Goal: Information Seeking & Learning: Learn about a topic

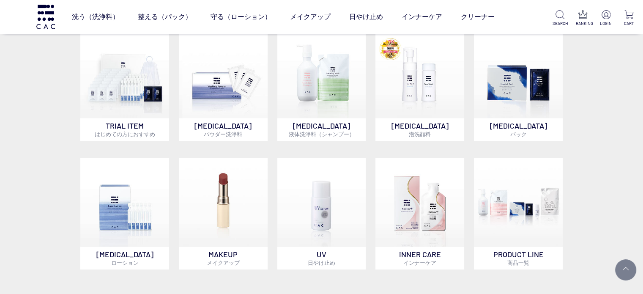
scroll to position [380, 0]
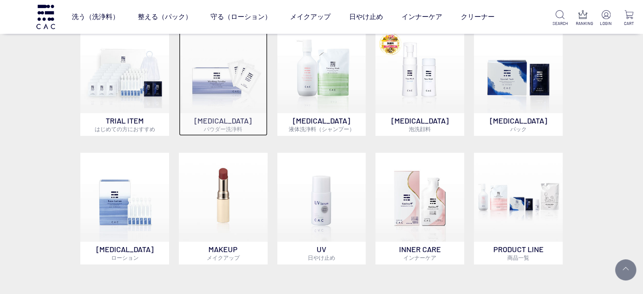
click at [216, 96] on img at bounding box center [223, 68] width 89 height 89
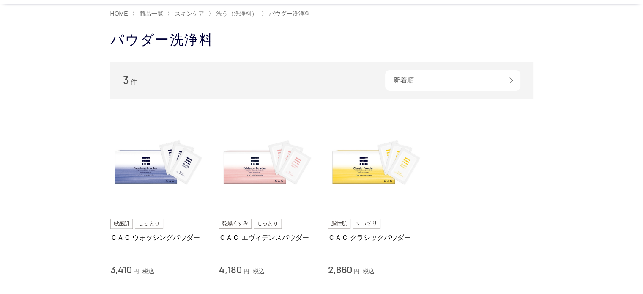
scroll to position [127, 0]
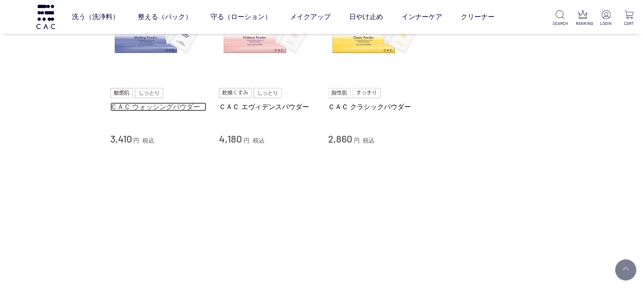
click at [150, 105] on link "ＣＡＣ ウォッシングパウダー" at bounding box center [158, 106] width 96 height 9
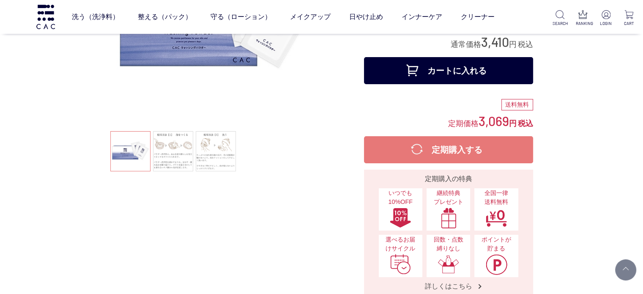
scroll to position [42, 0]
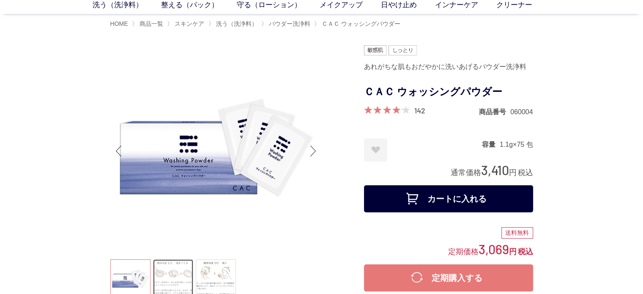
click at [172, 277] on link at bounding box center [173, 279] width 40 height 40
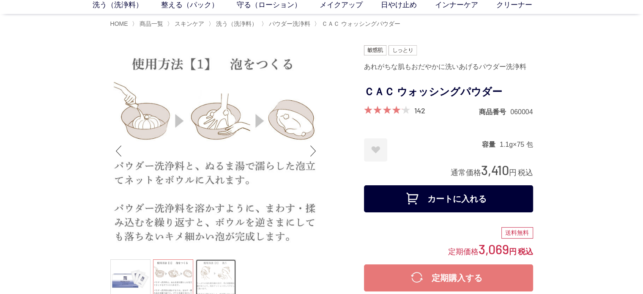
click at [225, 271] on link at bounding box center [216, 279] width 40 height 40
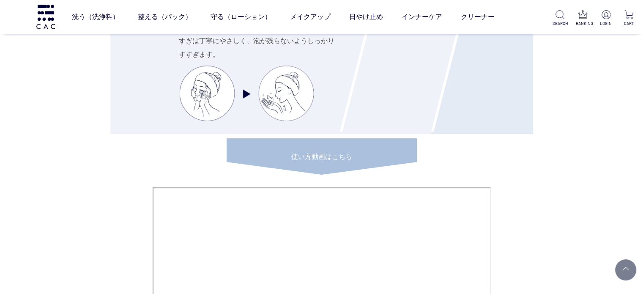
scroll to position [3549, 0]
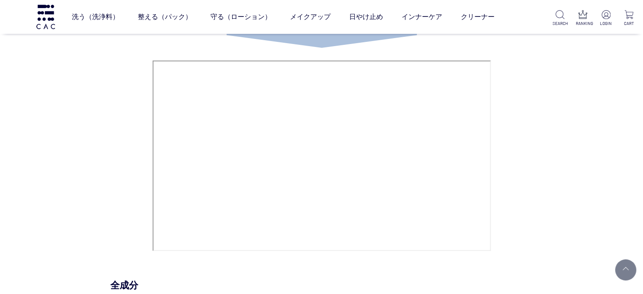
click at [533, 157] on div "HOW TO USE STEP.1 洗浄料 洗う パウダー洗浄料と、ぬるま湯で濡らした泡立てネットをボウルに入れます。パウダー洗浄料をとかすように、まわす・揉…" at bounding box center [321, 233] width 423 height 990
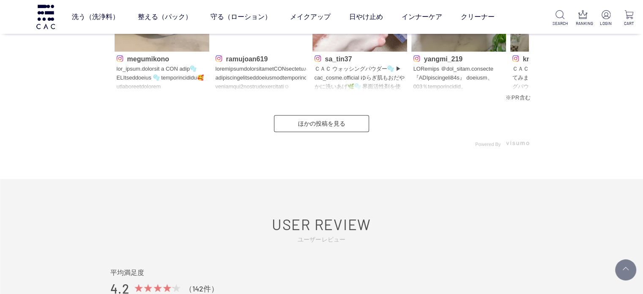
scroll to position [3972, 0]
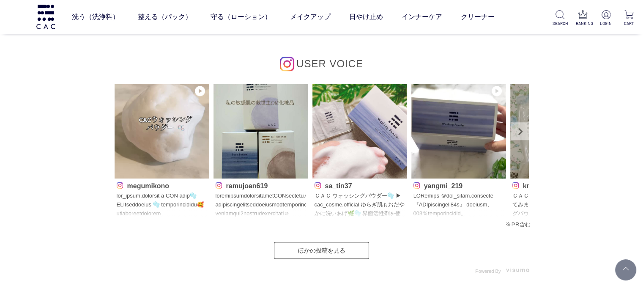
click at [521, 131] on link "Next" at bounding box center [520, 131] width 18 height 18
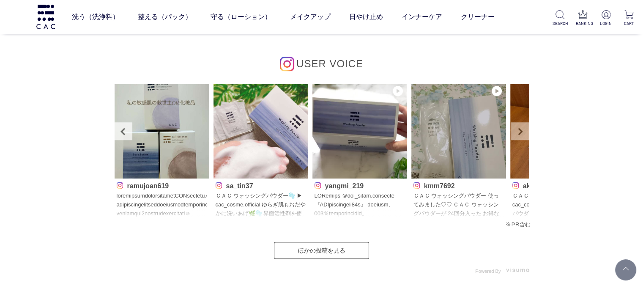
click at [521, 131] on link "Next" at bounding box center [520, 131] width 18 height 18
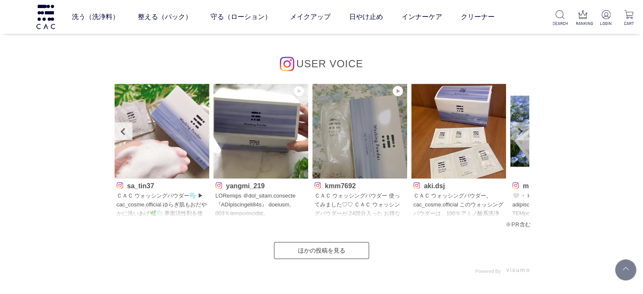
click at [521, 131] on link "Next" at bounding box center [520, 131] width 18 height 18
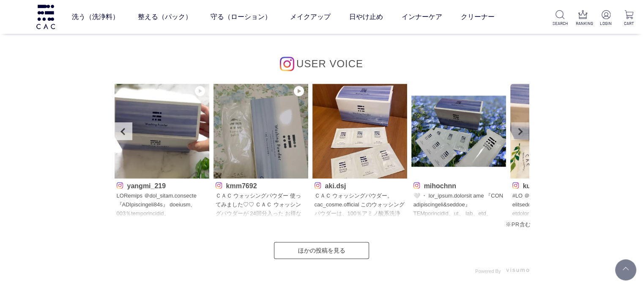
click at [521, 131] on link "Next" at bounding box center [520, 131] width 18 height 18
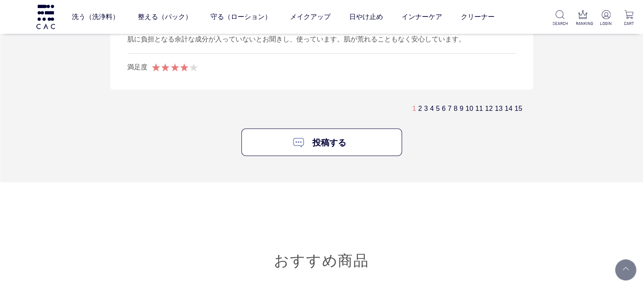
scroll to position [5409, 0]
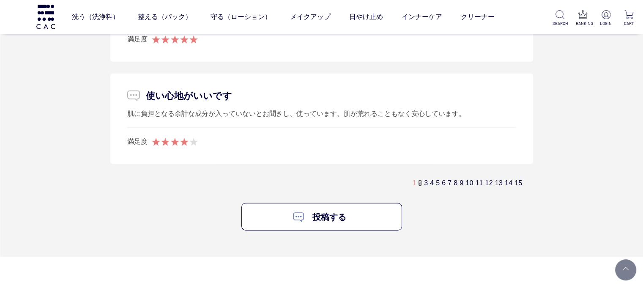
click at [421, 179] on link "2" at bounding box center [420, 182] width 4 height 7
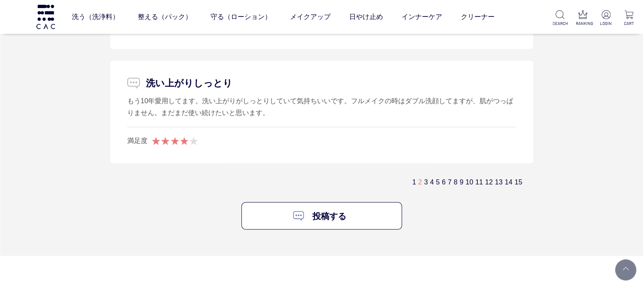
scroll to position [5627, 0]
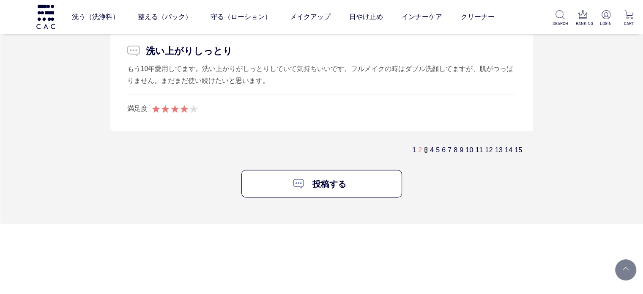
click at [426, 147] on link "3" at bounding box center [426, 149] width 4 height 7
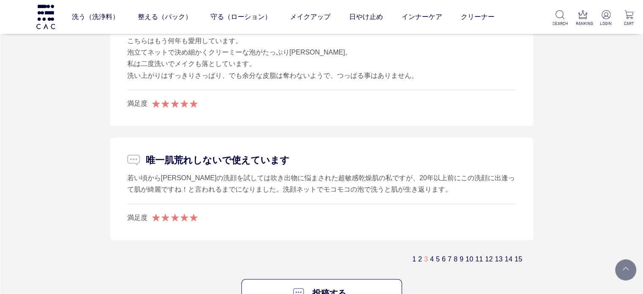
scroll to position [5331, 0]
